Goal: Transaction & Acquisition: Book appointment/travel/reservation

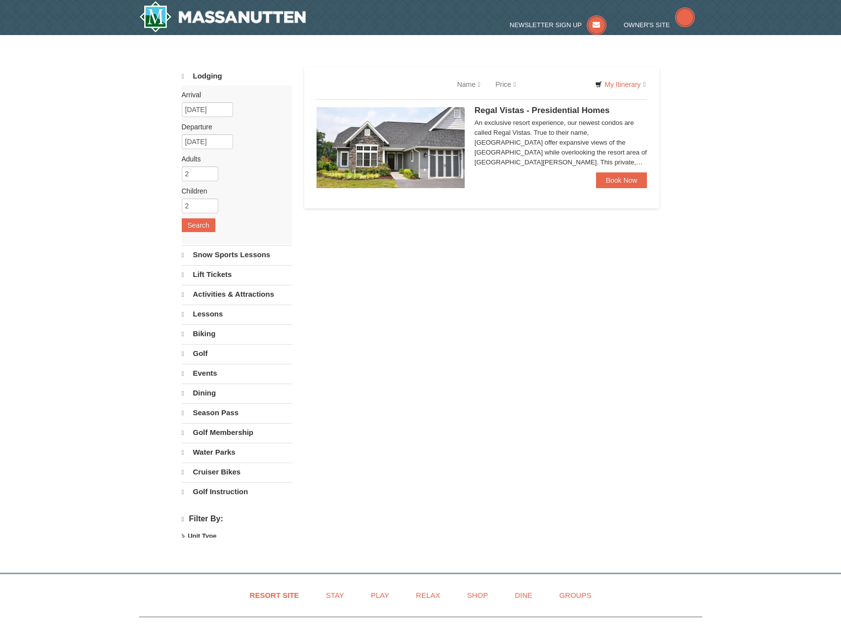
select select "10"
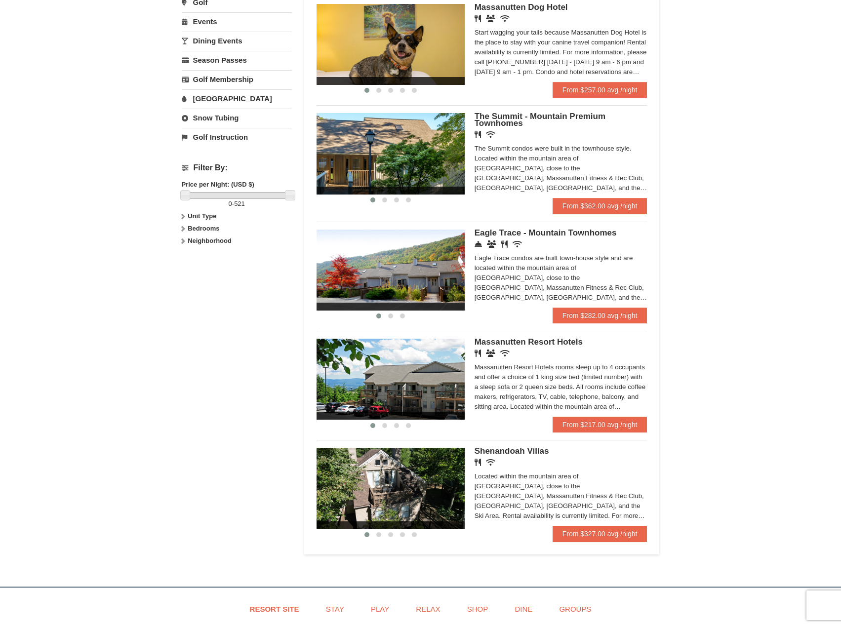
scroll to position [346, 0]
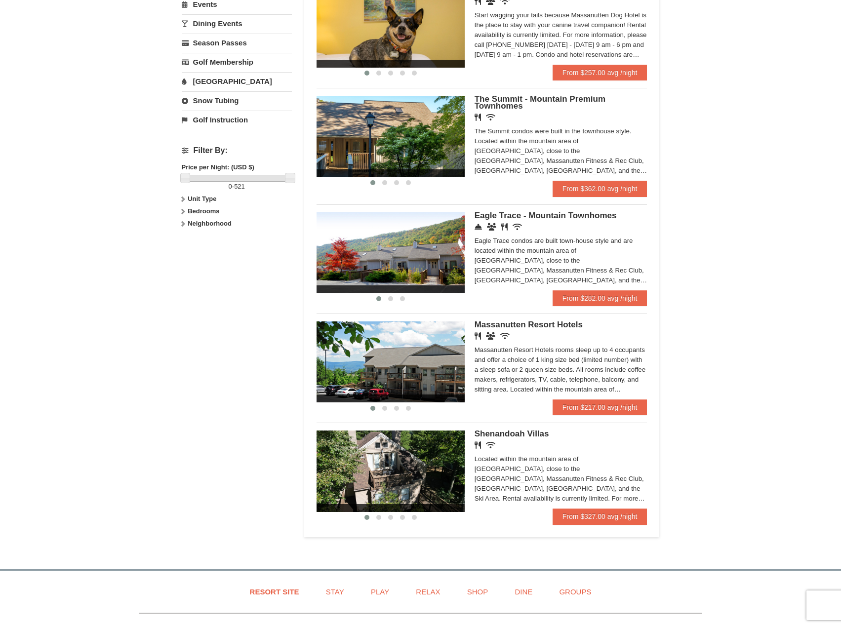
click at [433, 473] on img at bounding box center [390, 471] width 148 height 81
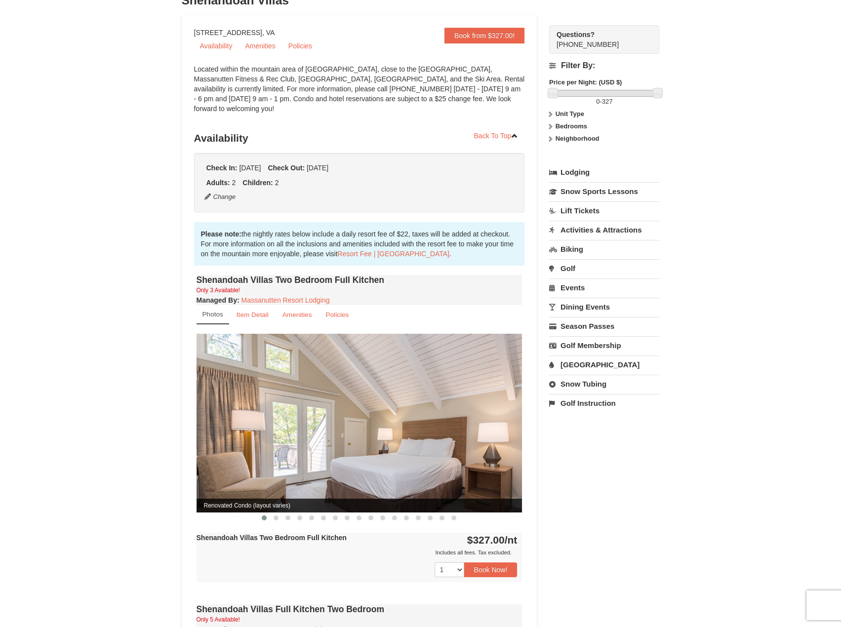
scroll to position [99, 0]
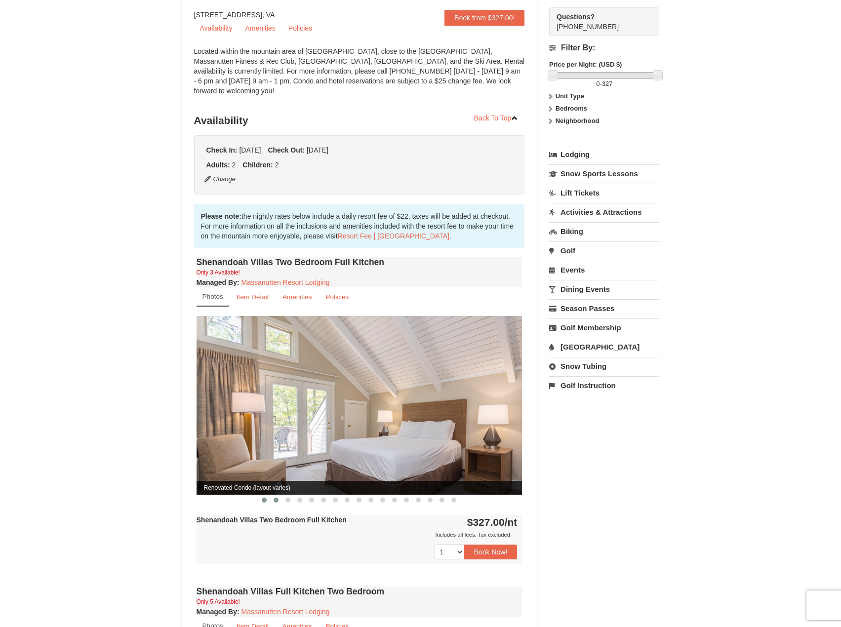
click at [277, 498] on span at bounding box center [276, 500] width 5 height 5
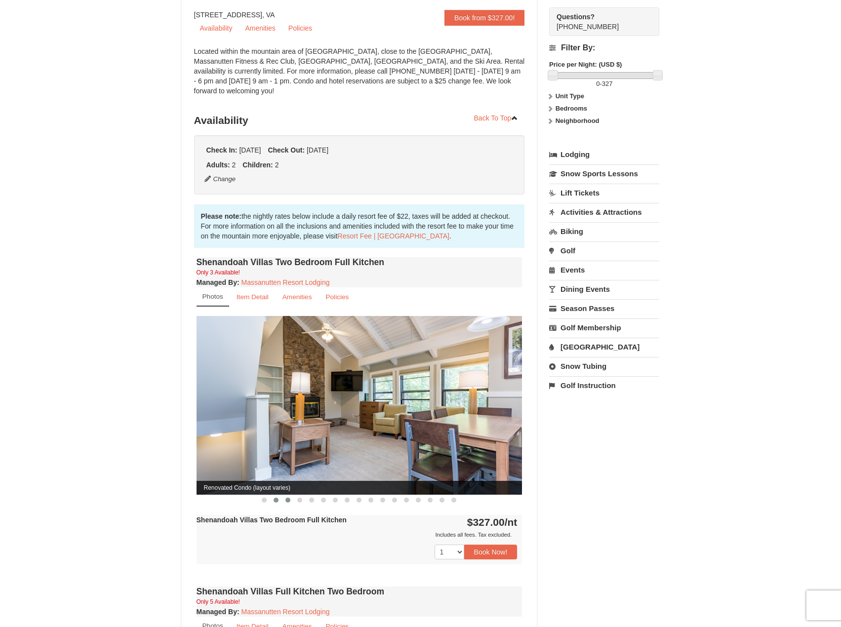
click at [288, 498] on span at bounding box center [287, 500] width 5 height 5
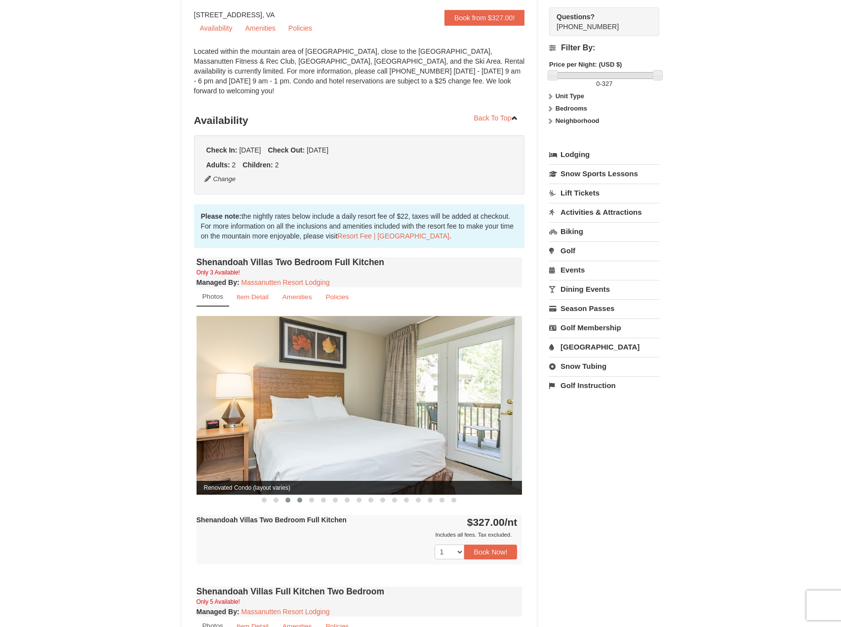
click at [300, 498] on span at bounding box center [299, 500] width 5 height 5
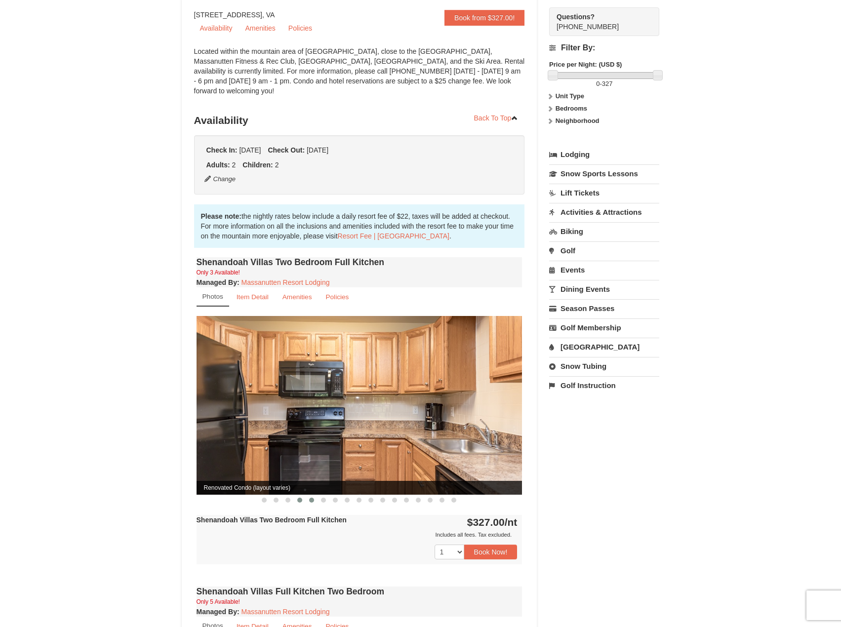
click at [311, 498] on span at bounding box center [311, 500] width 5 height 5
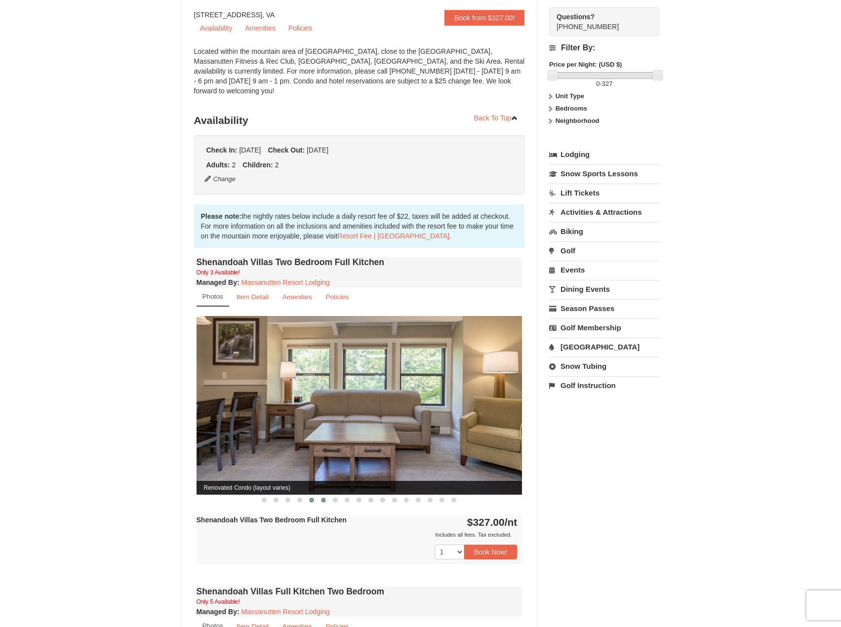
click at [323, 498] on span at bounding box center [323, 500] width 5 height 5
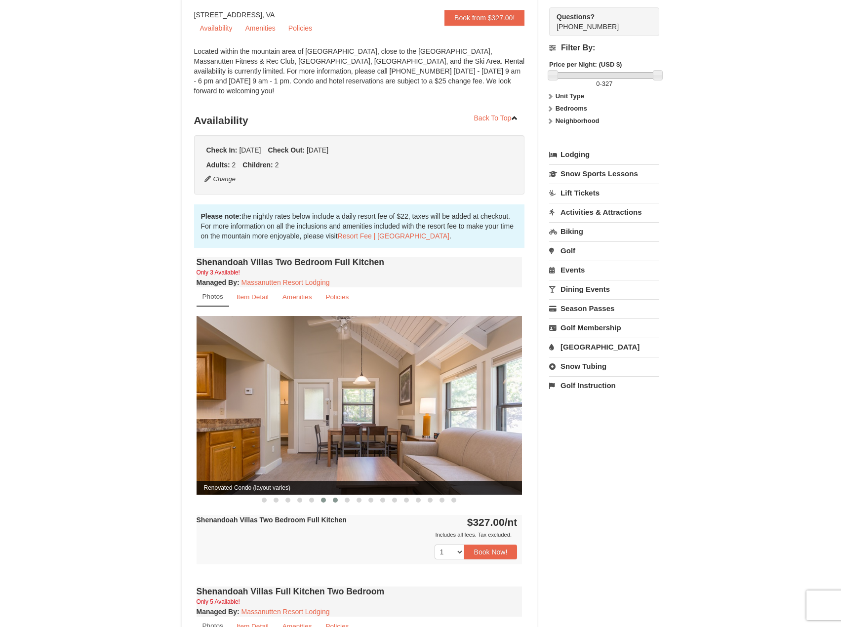
click at [335, 498] on span at bounding box center [335, 500] width 5 height 5
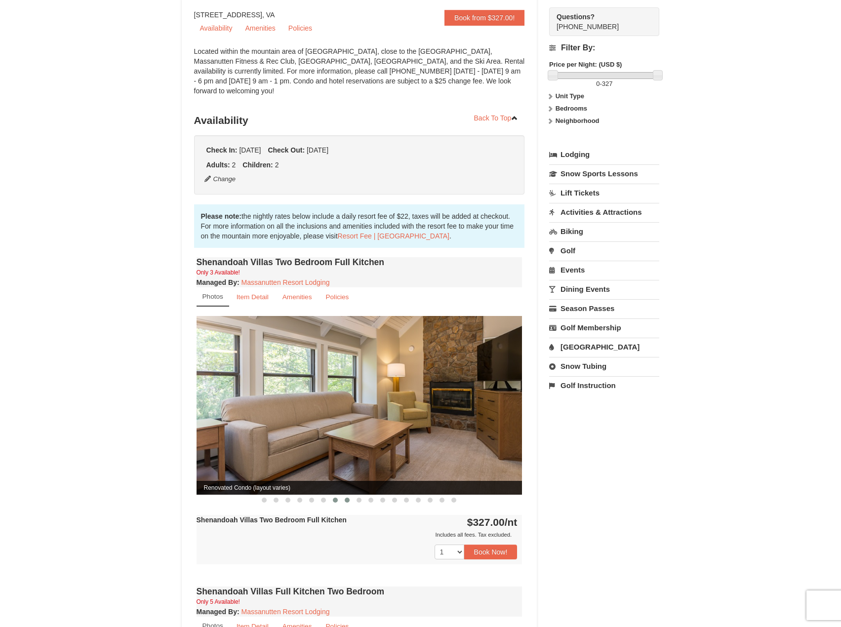
click at [345, 498] on span at bounding box center [347, 500] width 5 height 5
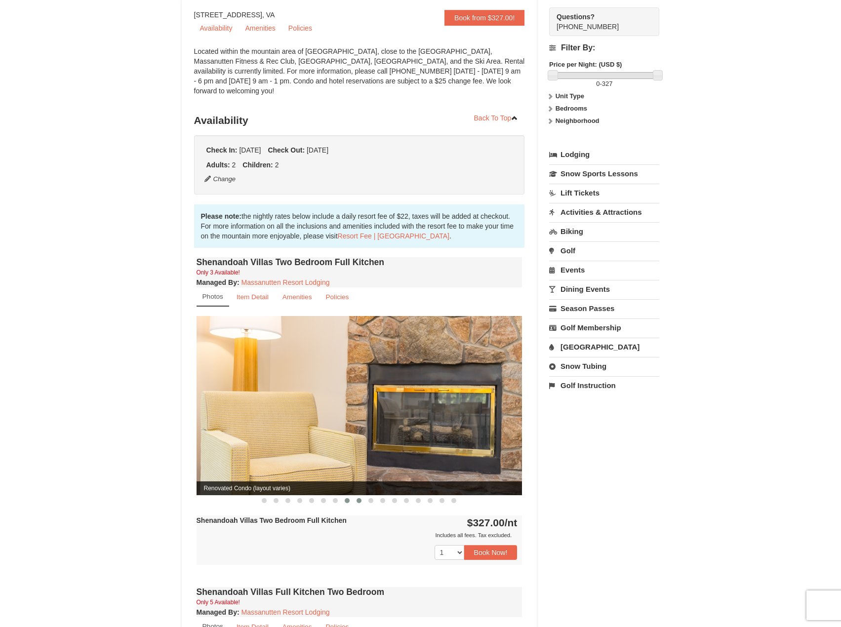
click at [361, 496] on button at bounding box center [359, 501] width 12 height 10
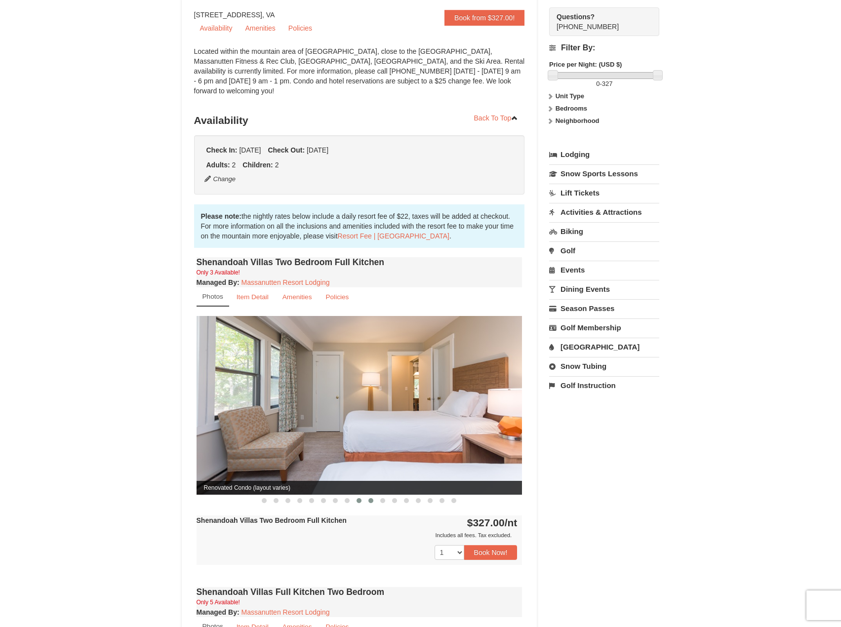
click at [370, 498] on span at bounding box center [370, 500] width 5 height 5
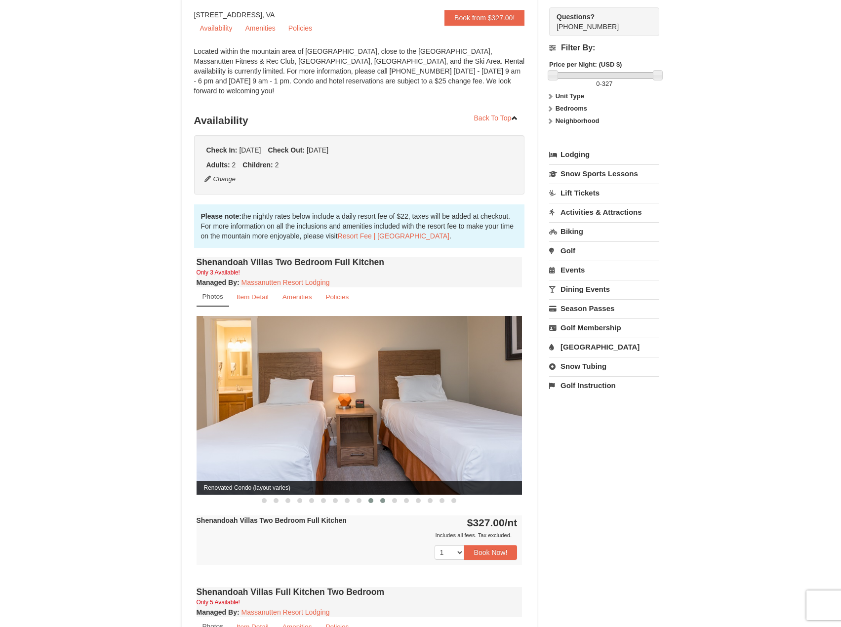
click at [380, 496] on button at bounding box center [383, 501] width 12 height 10
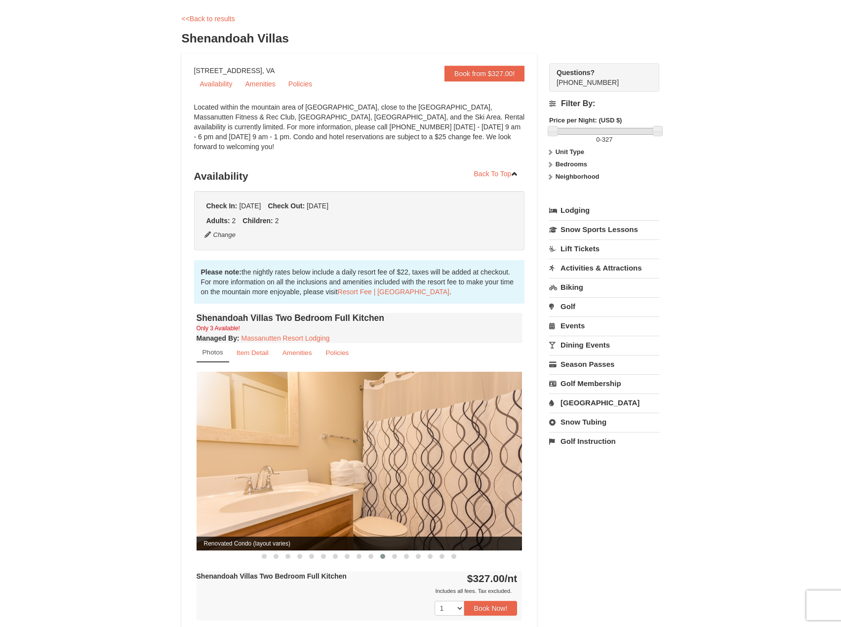
scroll to position [0, 0]
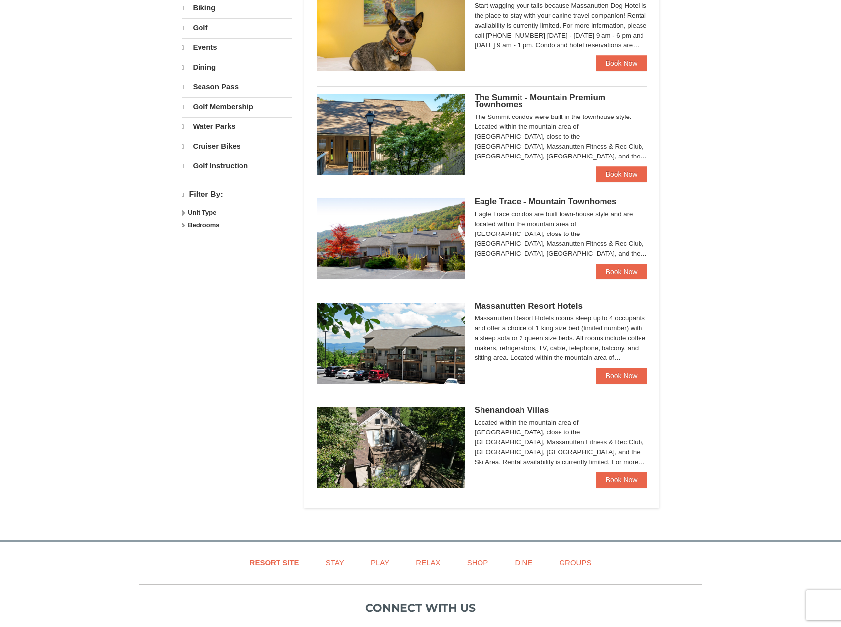
select select "10"
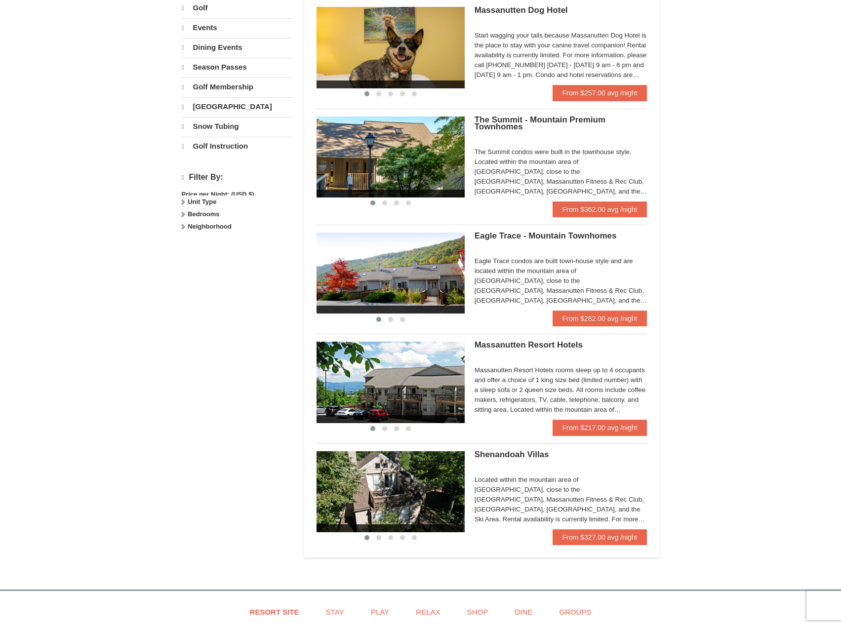
scroll to position [324, 0]
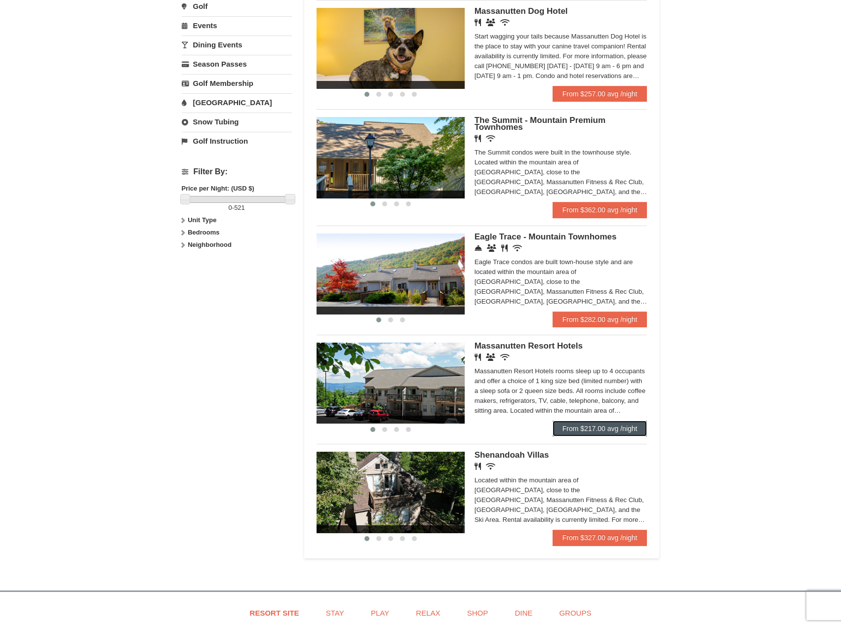
click at [596, 427] on link "From $217.00 avg /night" at bounding box center [599, 429] width 95 height 16
